Goal: Transaction & Acquisition: Purchase product/service

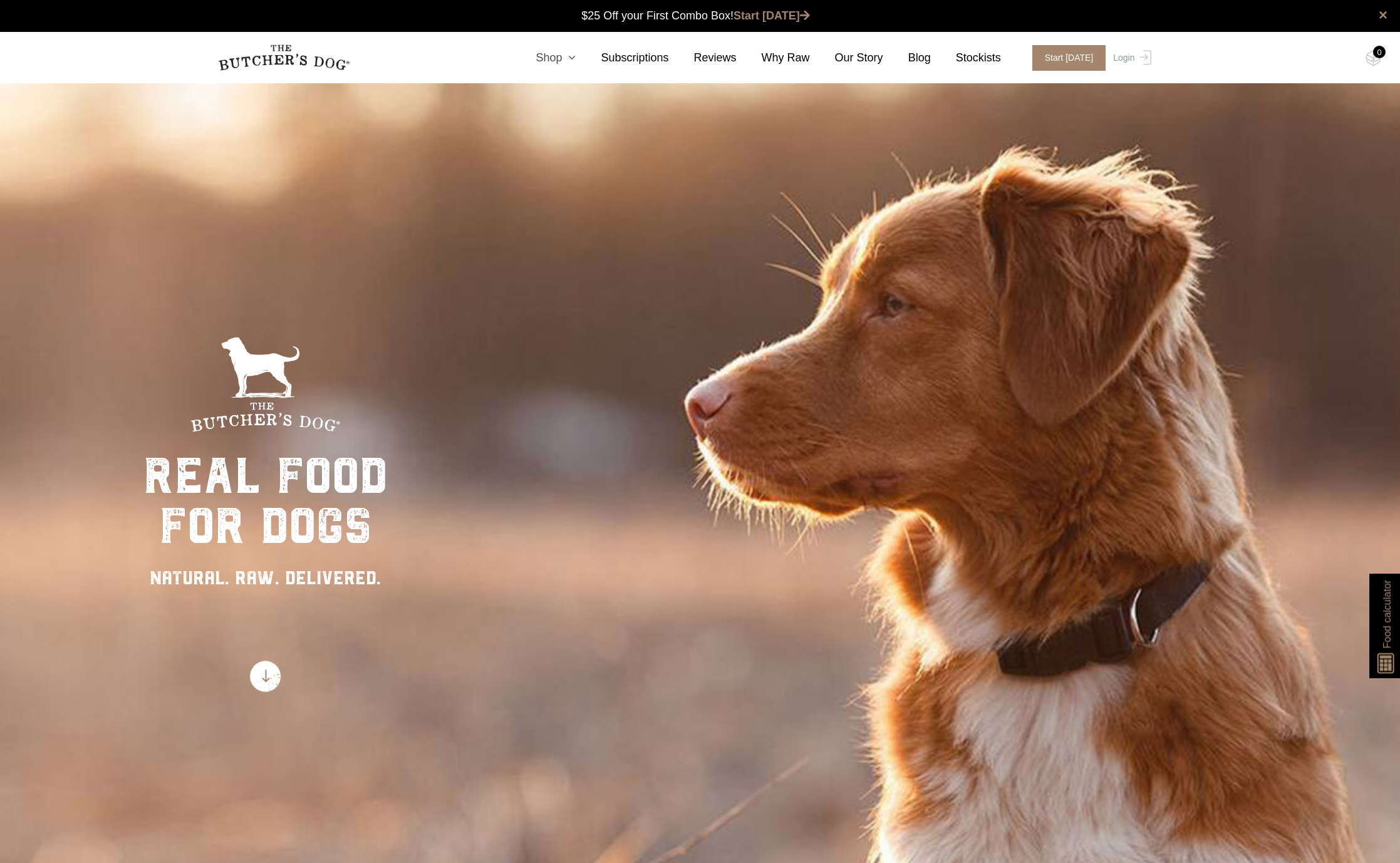
click at [576, 57] on icon at bounding box center [569, 57] width 14 height 12
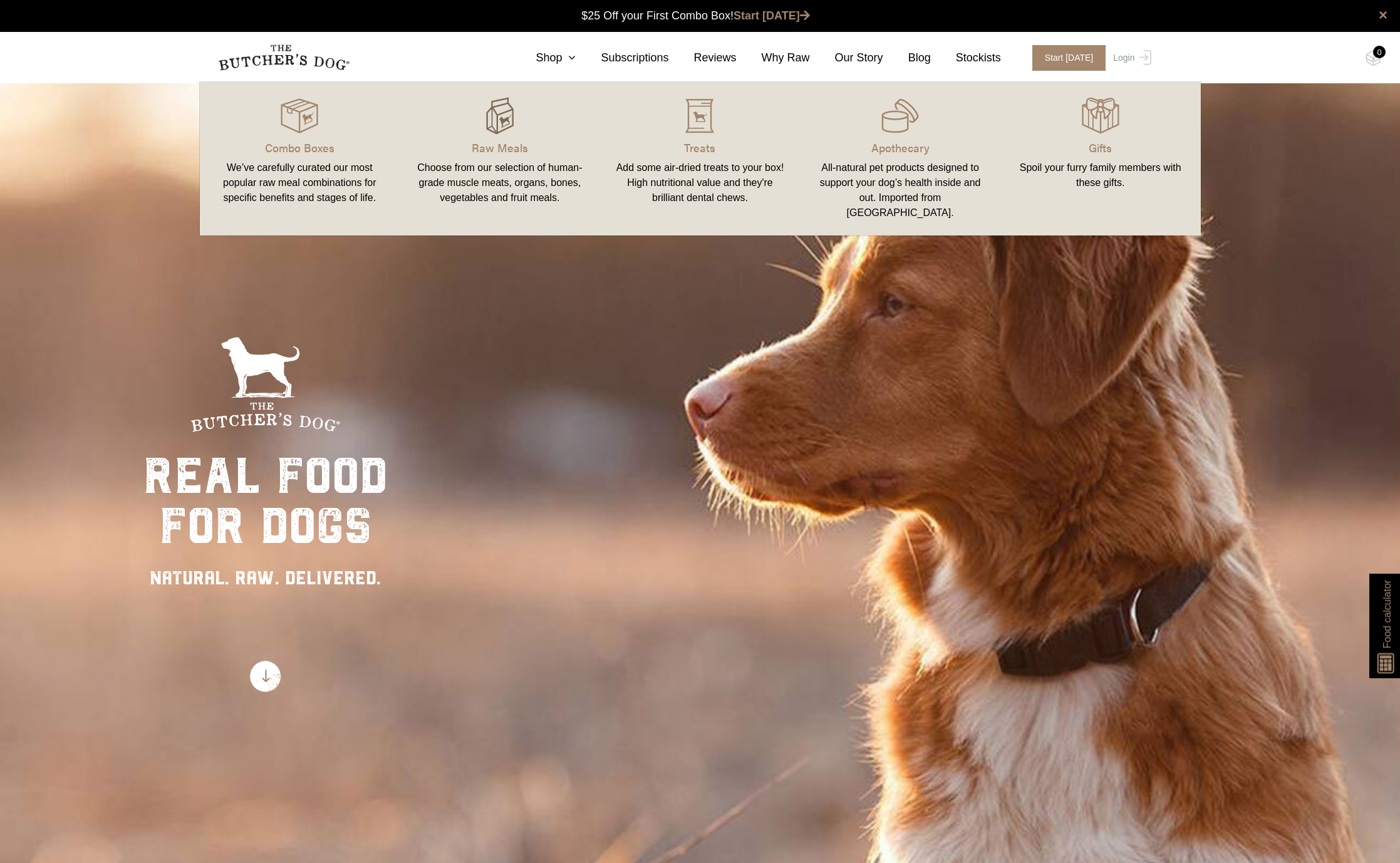
click at [502, 116] on img at bounding box center [499, 116] width 37 height 37
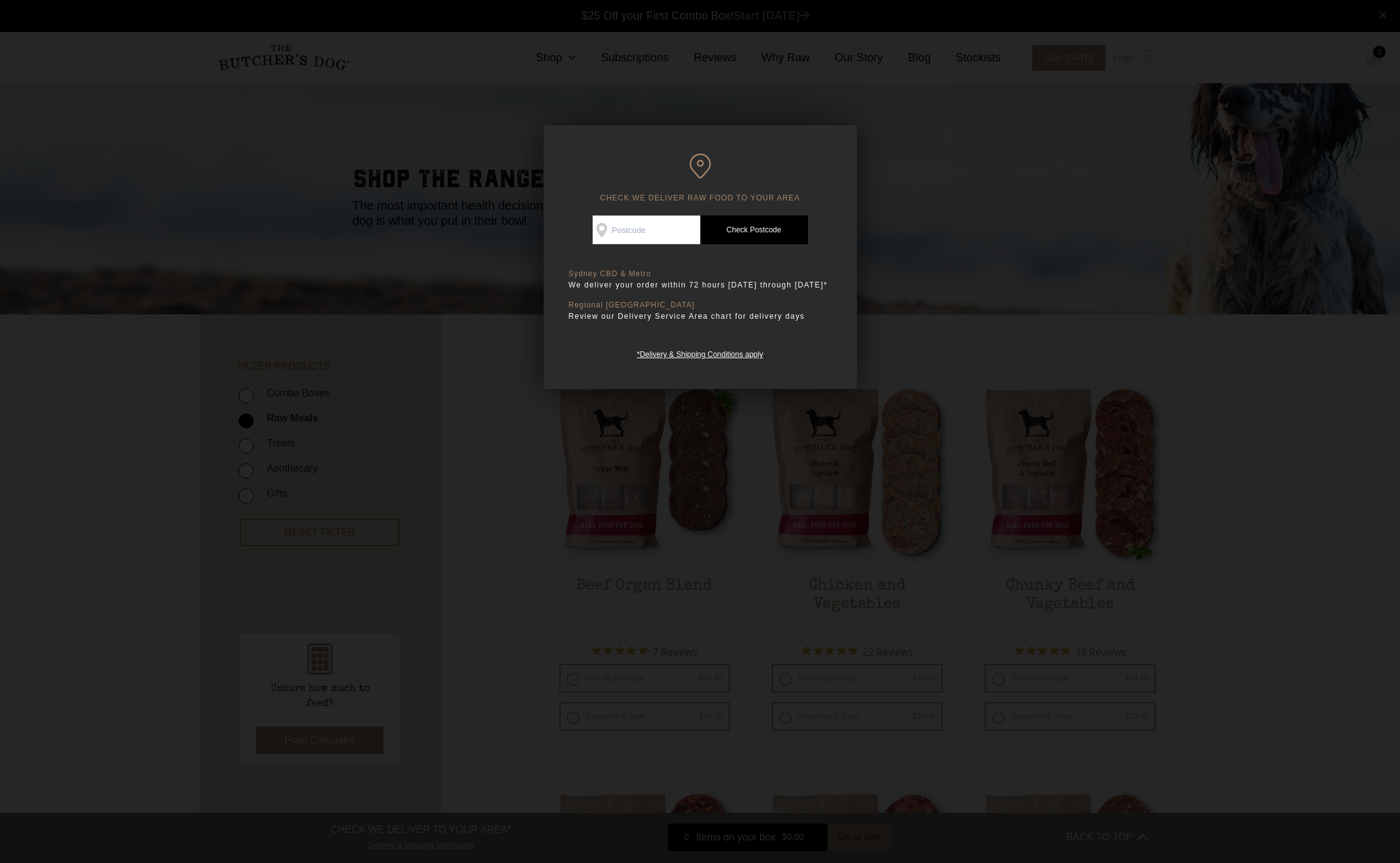
click at [638, 230] on input "Check Availability At" at bounding box center [647, 230] width 108 height 29
type input "2560"
click at [761, 221] on link "Check Postcode" at bounding box center [754, 230] width 108 height 29
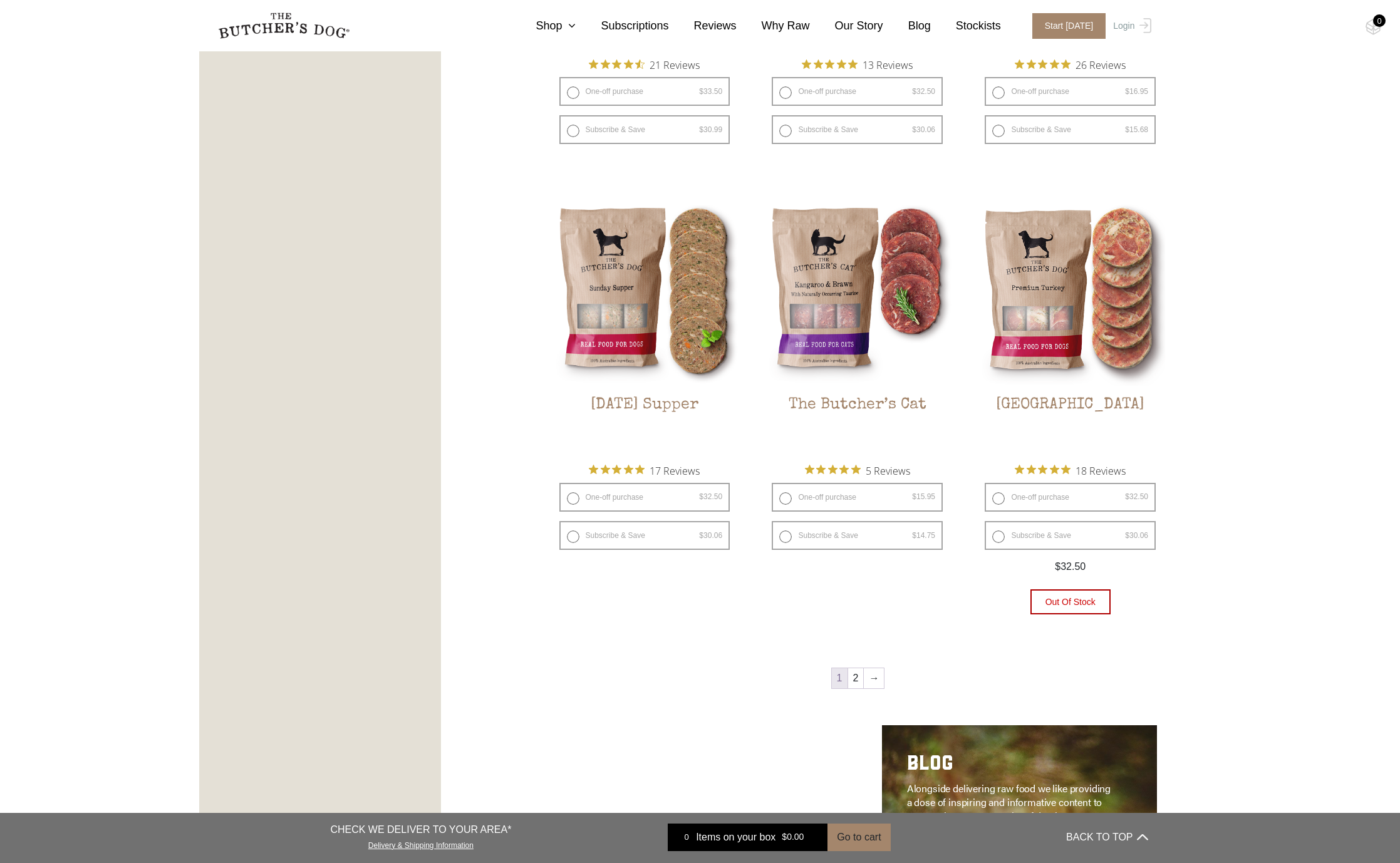
scroll to position [1441, 0]
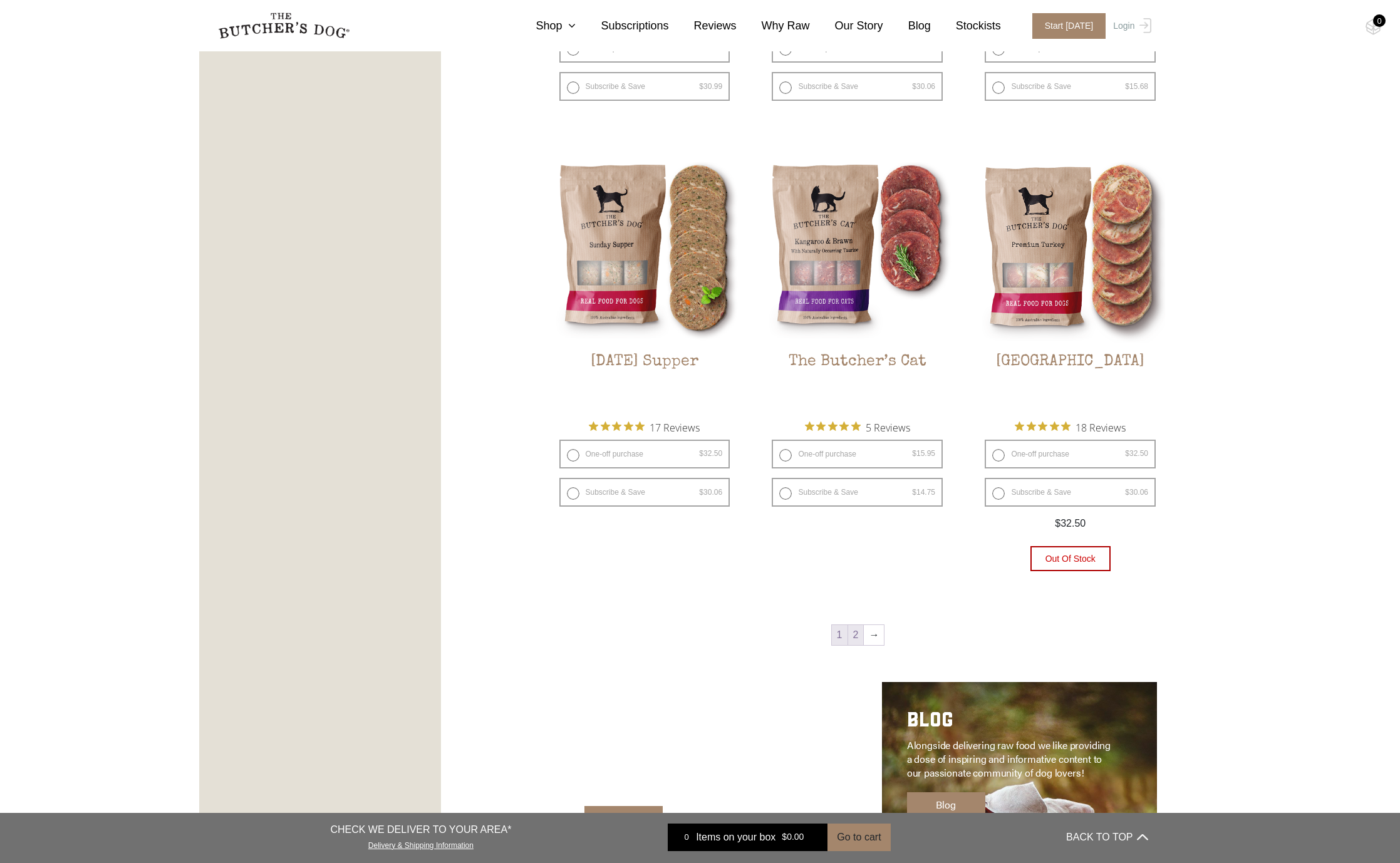
click at [860, 634] on link "2" at bounding box center [856, 635] width 16 height 20
